Goal: Contribute content: Add original content to the website for others to see

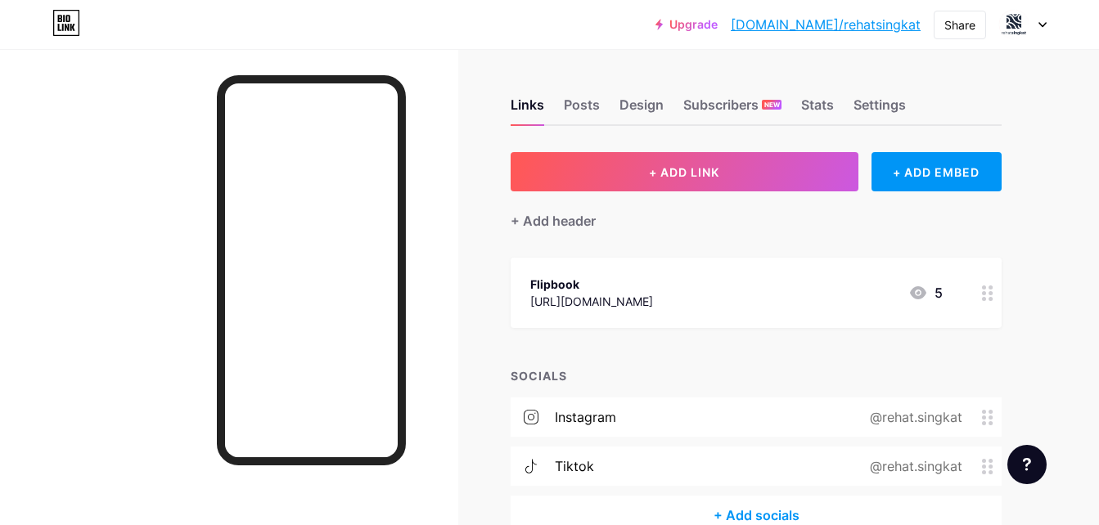
click at [641, 405] on div "instagram @rehat.singkat" at bounding box center [756, 417] width 491 height 39
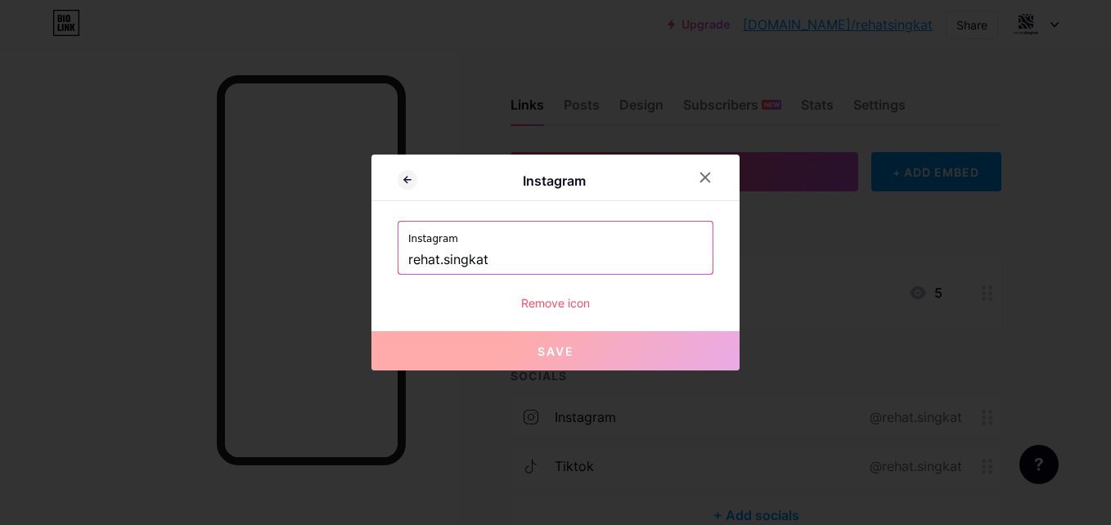
click at [530, 268] on input "rehat.singkat" at bounding box center [555, 260] width 295 height 28
drag, startPoint x: 507, startPoint y: 261, endPoint x: 465, endPoint y: 267, distance: 42.9
click at [465, 267] on input "rehat.singkat" at bounding box center [555, 260] width 295 height 28
click at [703, 173] on icon at bounding box center [705, 177] width 9 height 9
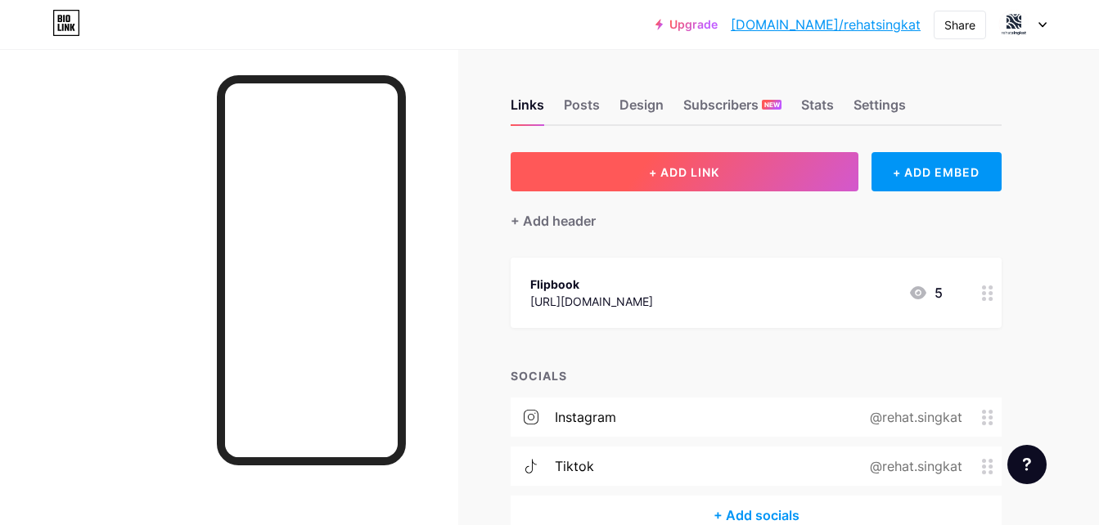
click at [619, 181] on button "+ ADD LINK" at bounding box center [685, 171] width 348 height 39
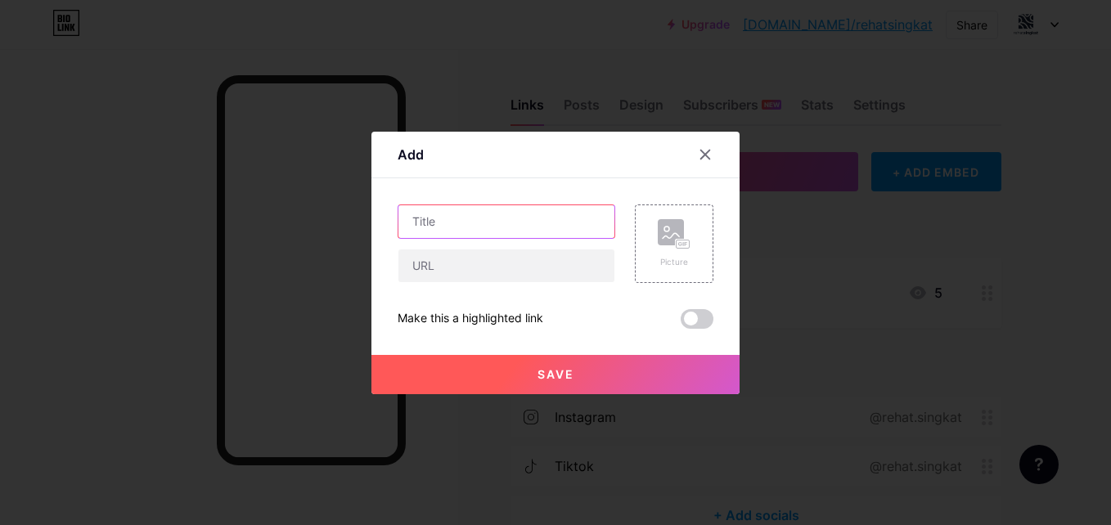
click at [522, 235] on input "text" at bounding box center [506, 221] width 216 height 33
type input "Rahasia Istirahat Singkat"
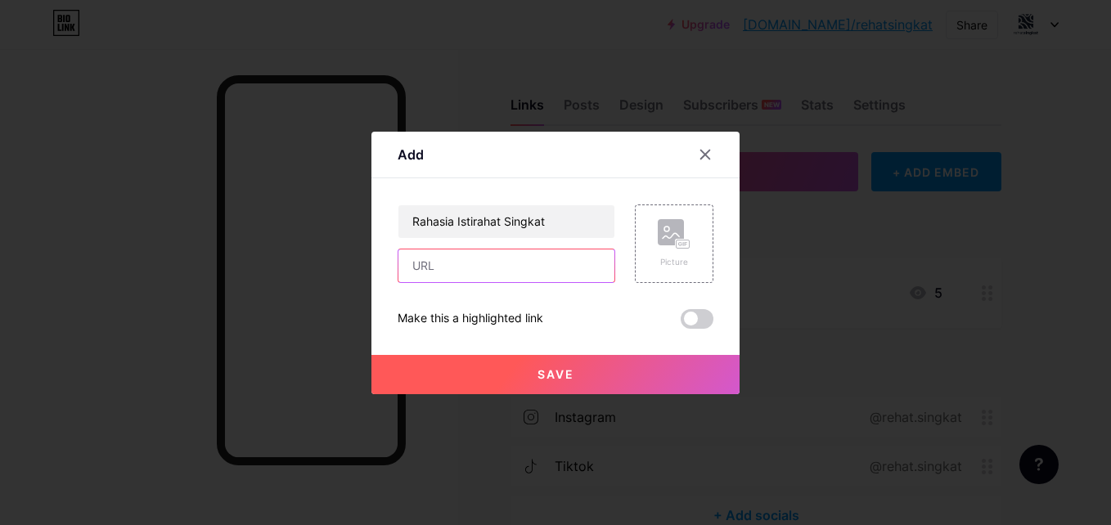
click at [539, 277] on input "text" at bounding box center [506, 266] width 216 height 33
paste input "[URL][DOMAIN_NAME]"
type input "[URL][DOMAIN_NAME]"
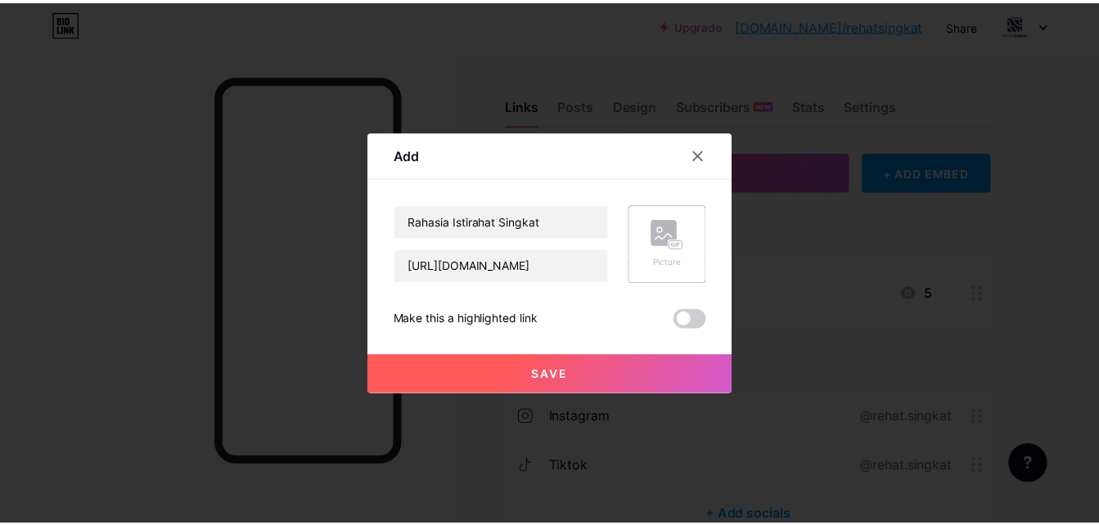
scroll to position [0, 0]
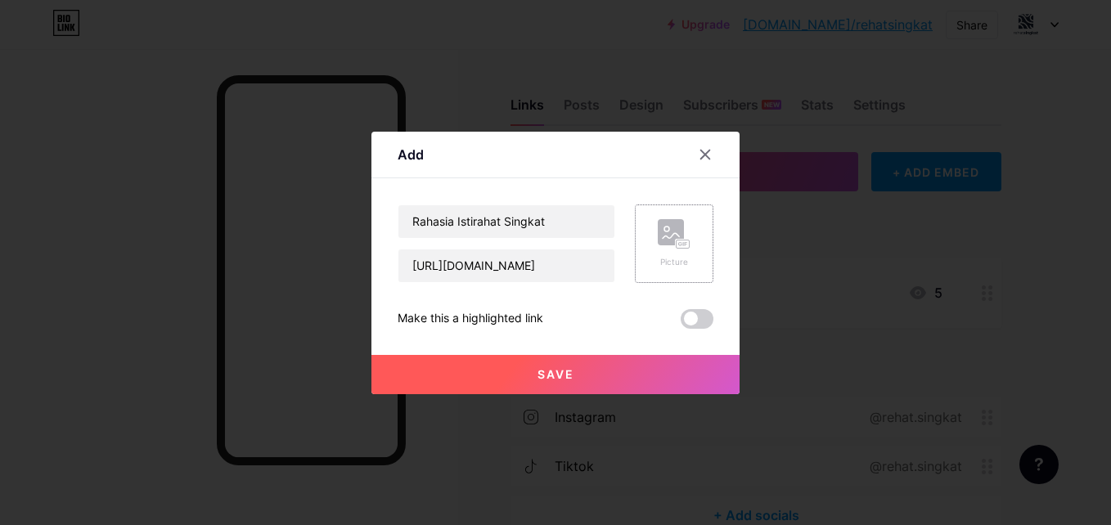
click at [664, 250] on div "Picture" at bounding box center [674, 243] width 33 height 49
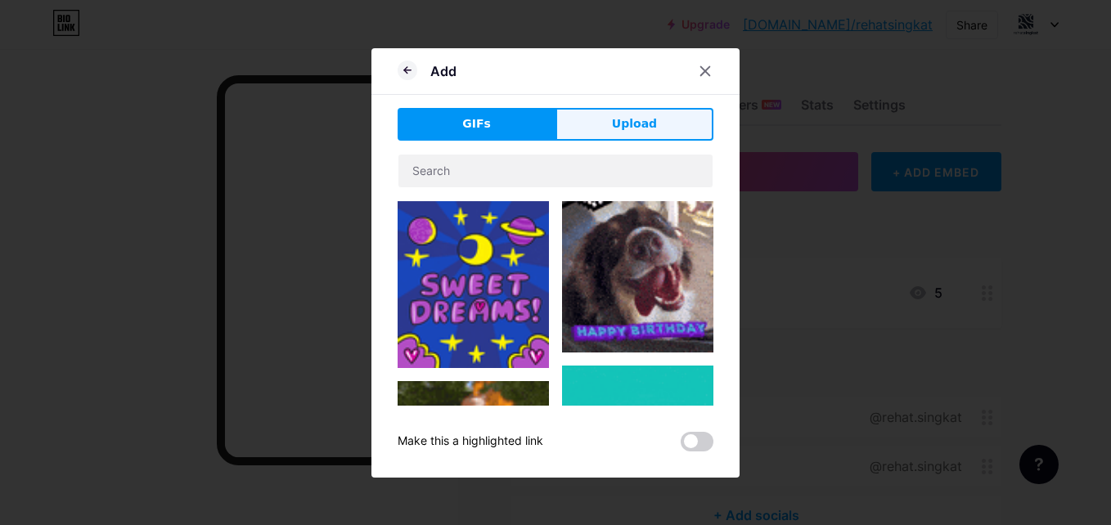
click at [598, 116] on button "Upload" at bounding box center [635, 124] width 158 height 33
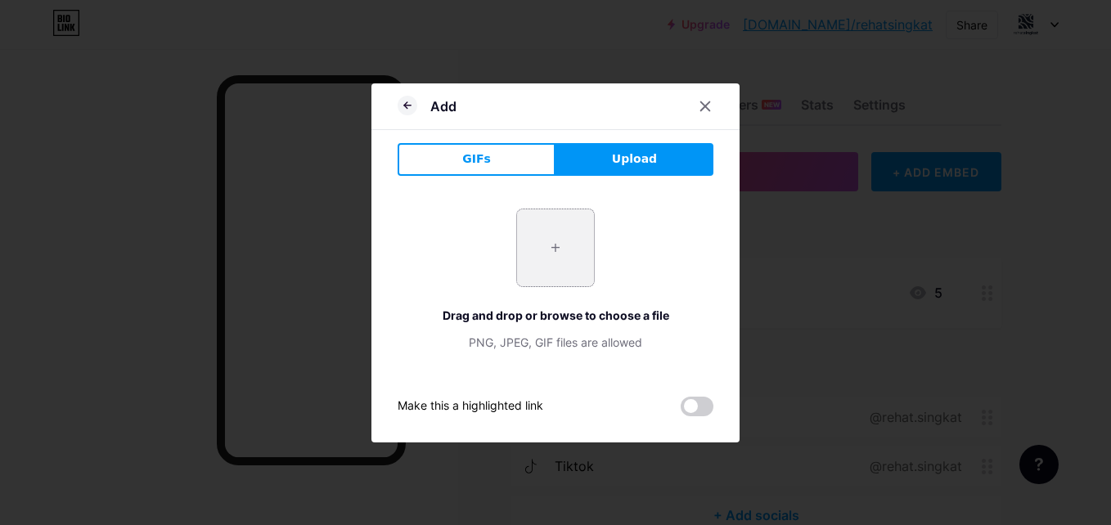
click at [534, 283] on input "file" at bounding box center [555, 247] width 77 height 77
click at [696, 413] on span at bounding box center [697, 407] width 33 height 20
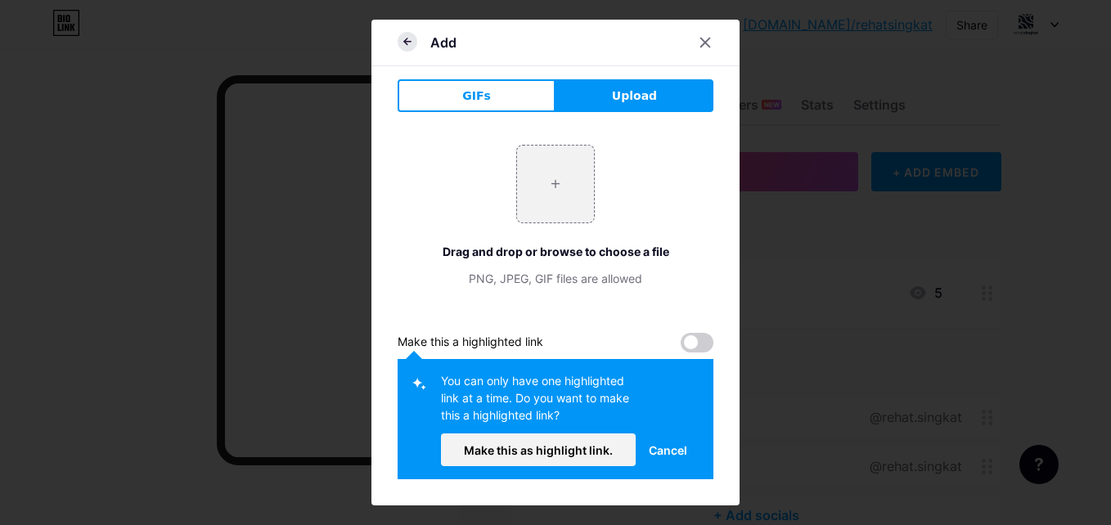
click at [410, 46] on icon at bounding box center [408, 42] width 20 height 20
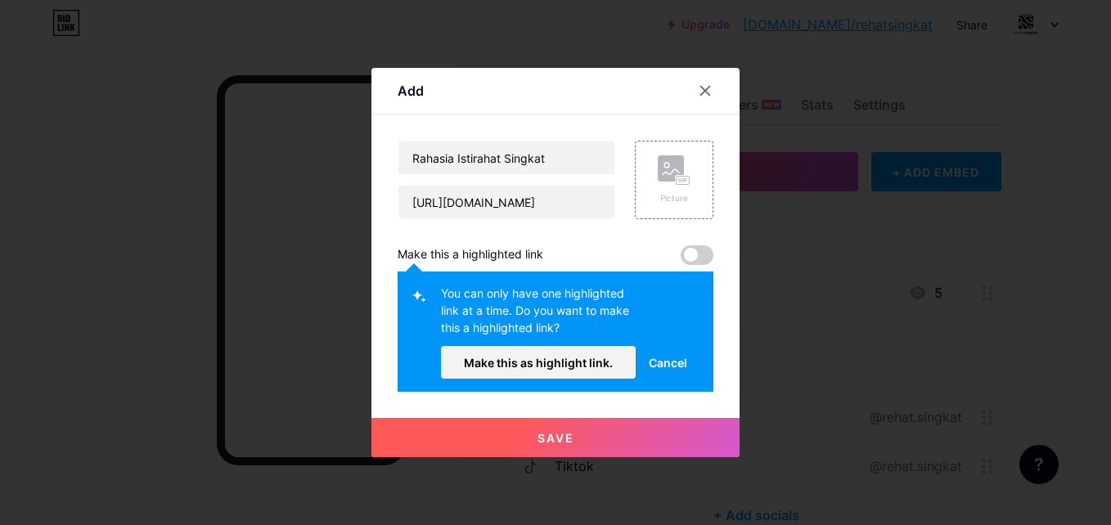
click at [611, 439] on button "Save" at bounding box center [555, 437] width 368 height 39
